Goal: Transaction & Acquisition: Purchase product/service

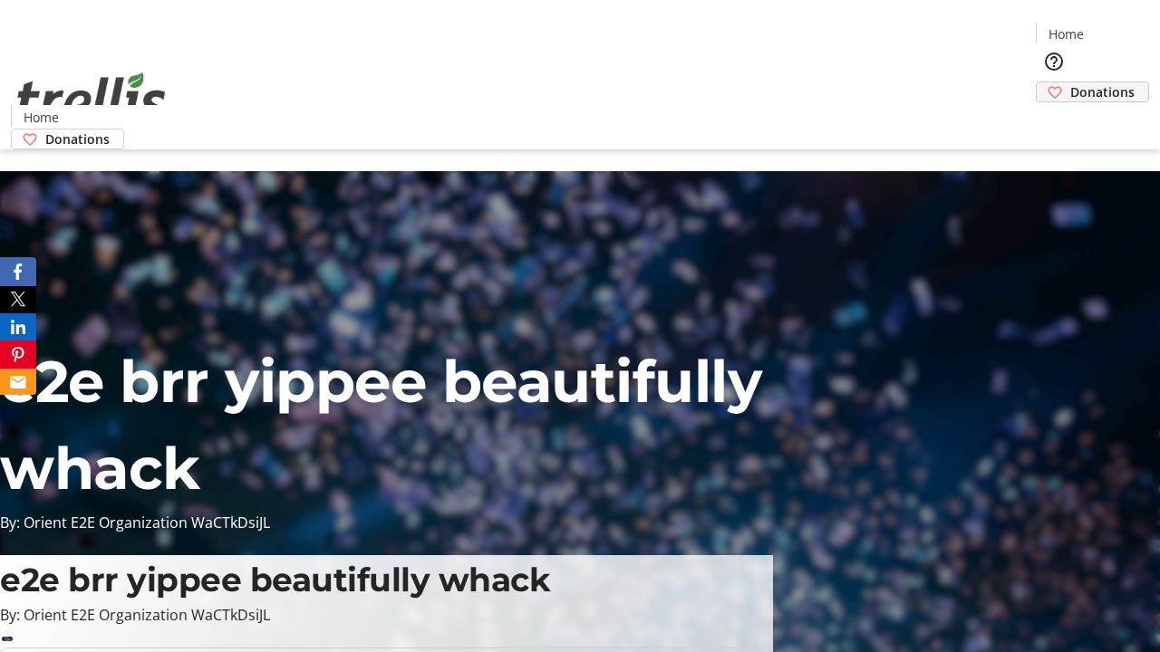
click at [1070, 82] on span "Donations" at bounding box center [1102, 91] width 64 height 19
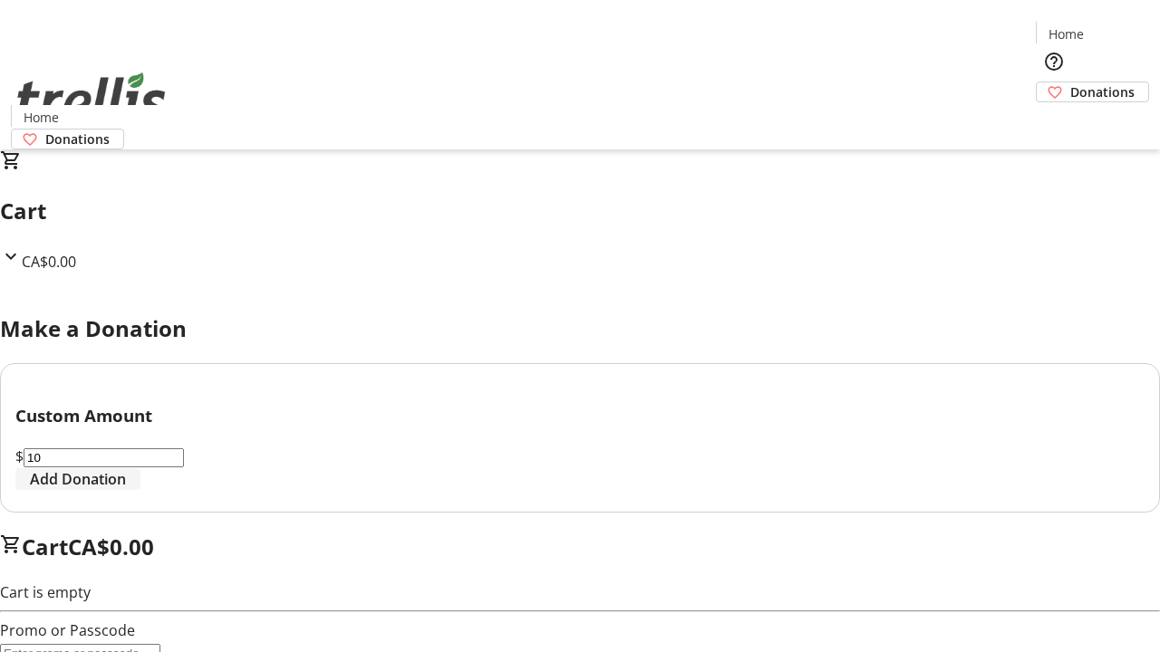
click at [126, 490] on span "Add Donation" at bounding box center [78, 479] width 96 height 22
select select "CA"
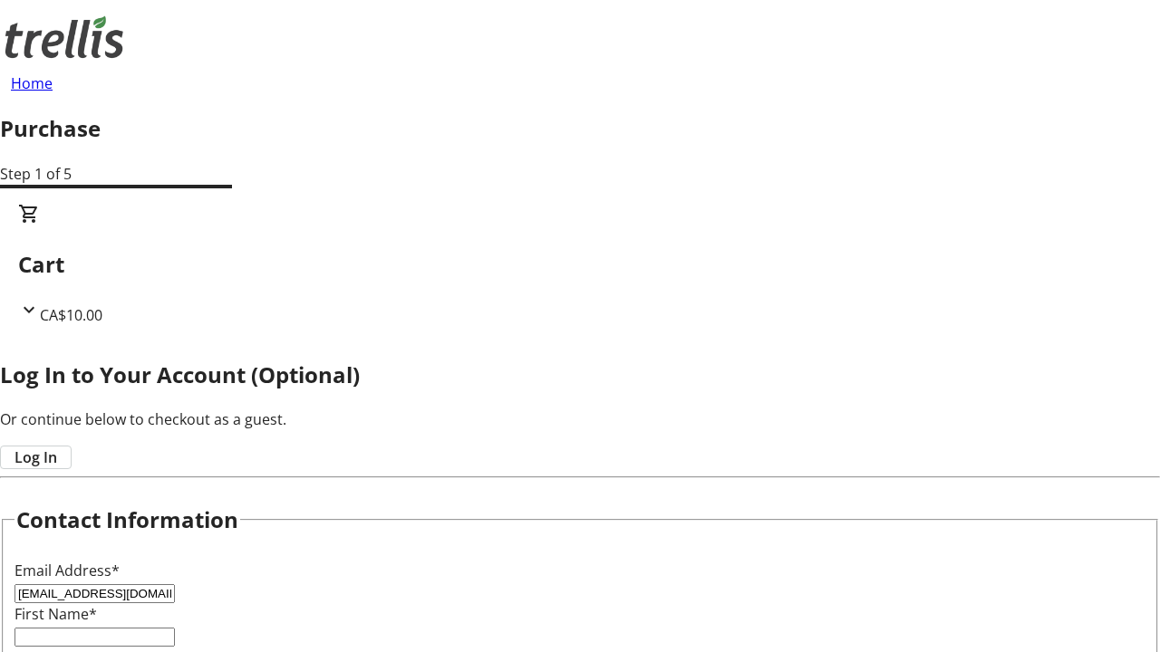
type input "[EMAIL_ADDRESS][DOMAIN_NAME]"
type input "Malachi"
type input "[PERSON_NAME]"
type input "[STREET_ADDRESS][PERSON_NAME]"
type input "Kelowna"
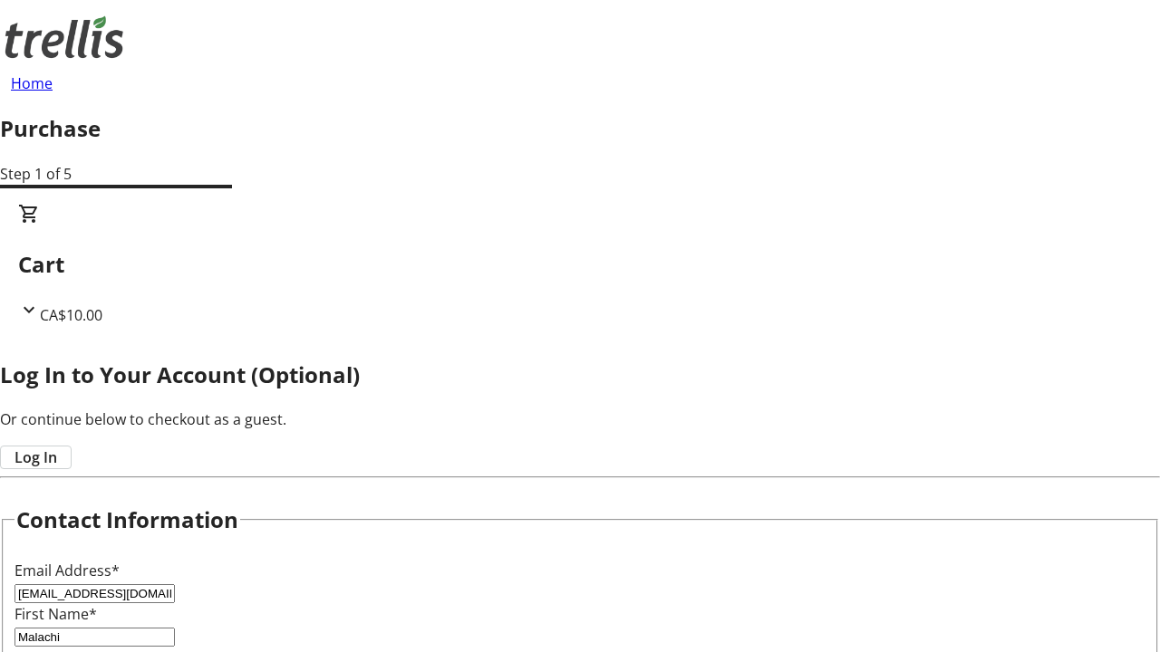
select select "BC"
type input "Kelowna"
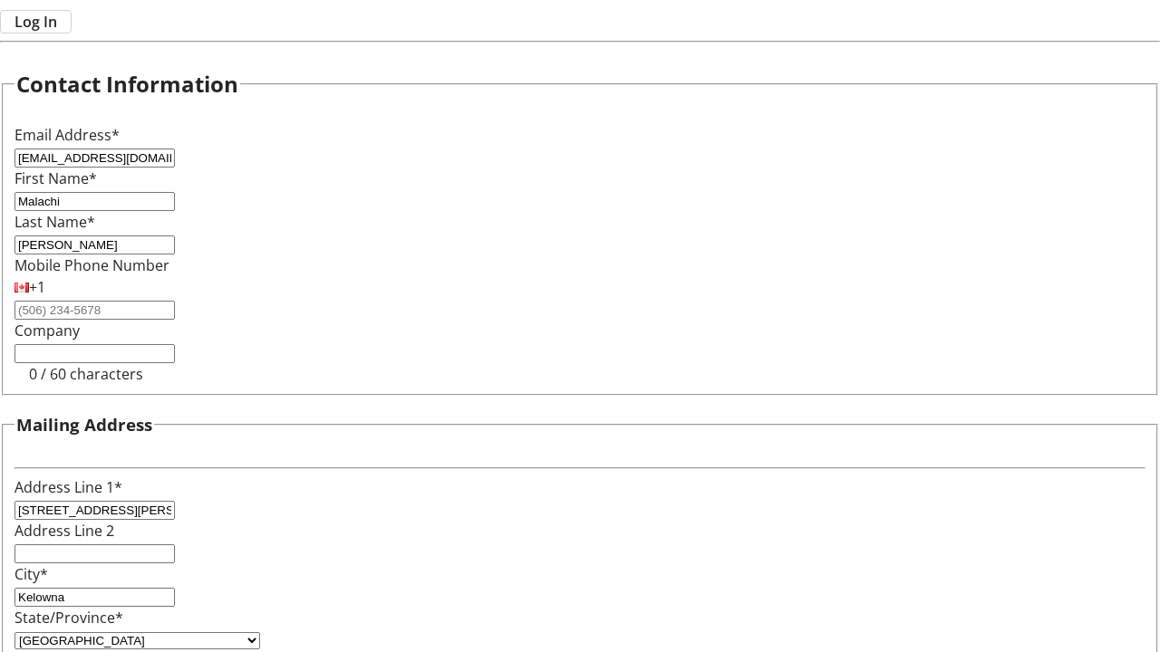
type input "V1Y 0C2"
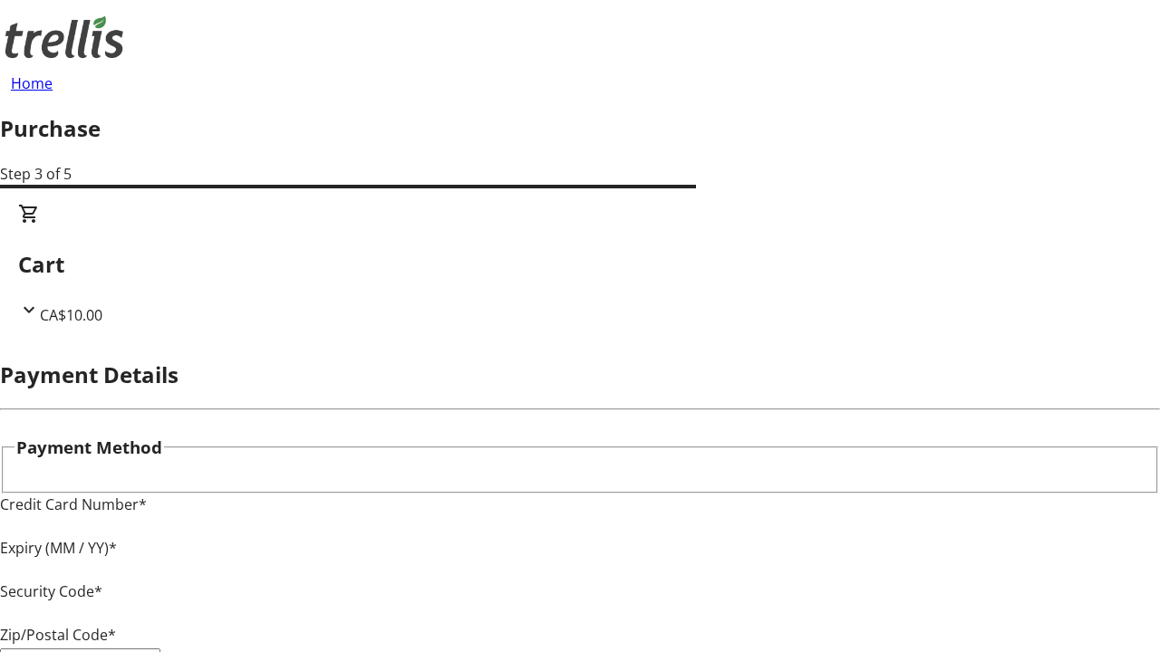
type input "V1Y 0C2"
